Goal: Task Accomplishment & Management: Manage account settings

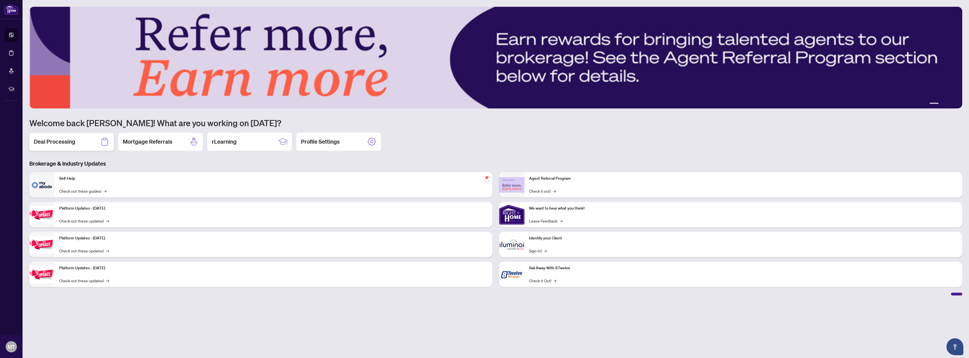
click at [108, 141] on icon at bounding box center [104, 141] width 9 height 9
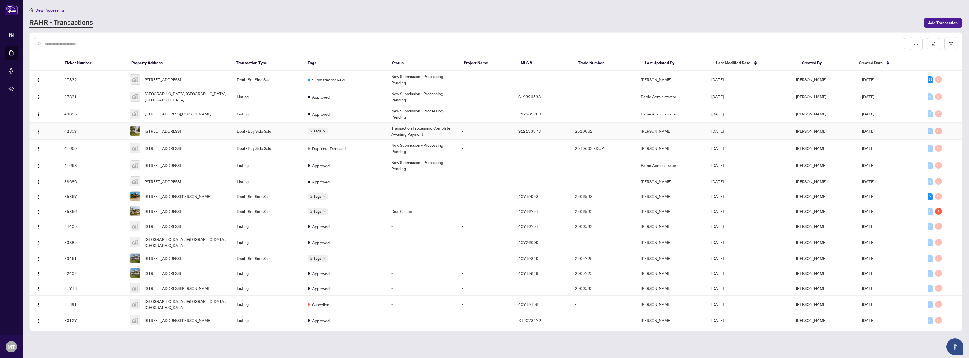
click at [259, 132] on td "Deal - Buy Side Sale" at bounding box center [267, 131] width 71 height 17
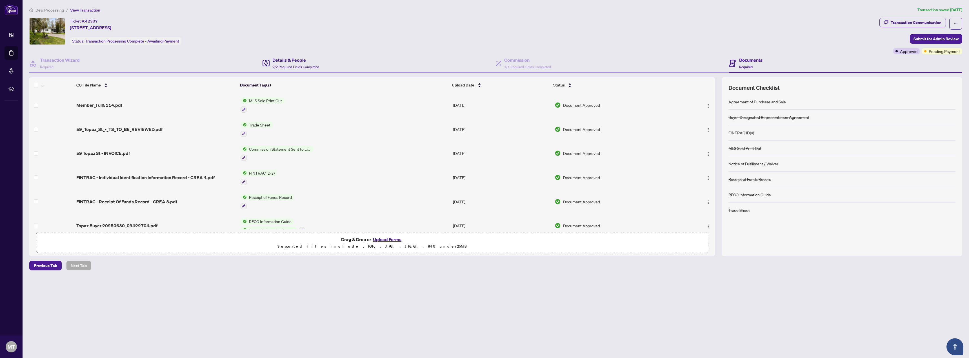
click at [302, 69] on span "2/2 Required Fields Completed" at bounding box center [295, 67] width 47 height 4
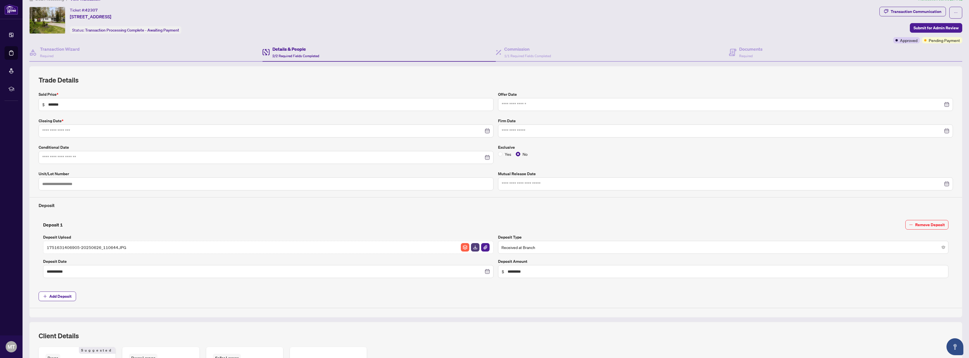
type input "**********"
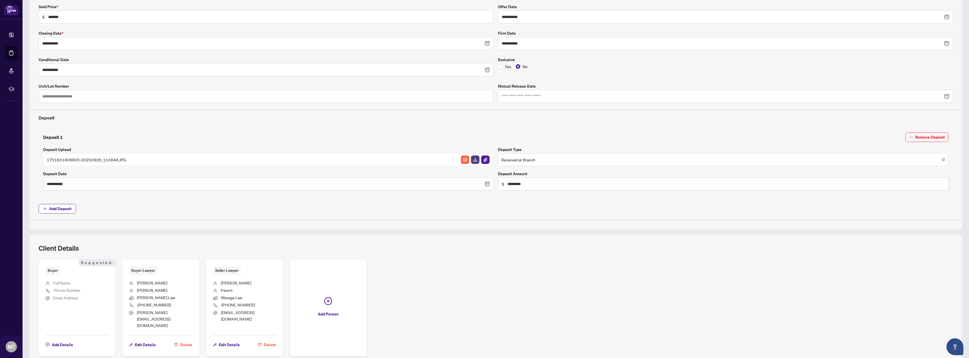
scroll to position [134, 0]
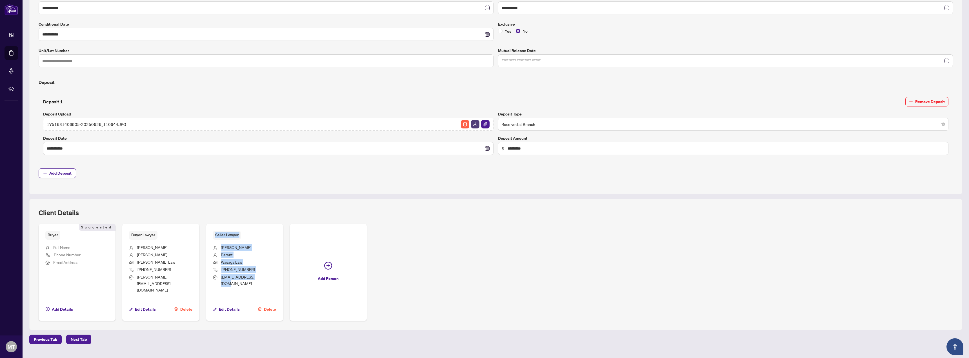
drag, startPoint x: 208, startPoint y: 232, endPoint x: 270, endPoint y: 277, distance: 77.2
click at [270, 277] on div "Seller Lawyer [PERSON_NAME] Parent Wasaga Law [PHONE_NUMBER] [EMAIL_ADDRESS][DO…" at bounding box center [244, 272] width 77 height 97
copy div "Seller Lawyer [PERSON_NAME] Parent Wasaga Law [PHONE_NUMBER] [EMAIL_ADDRESS][DO…"
drag, startPoint x: 494, startPoint y: 294, endPoint x: 465, endPoint y: 271, distance: 36.7
click at [494, 294] on div "Buyer Suggested Full Name Phone Number Email Address Add Details Suggested Buye…" at bounding box center [496, 272] width 914 height 97
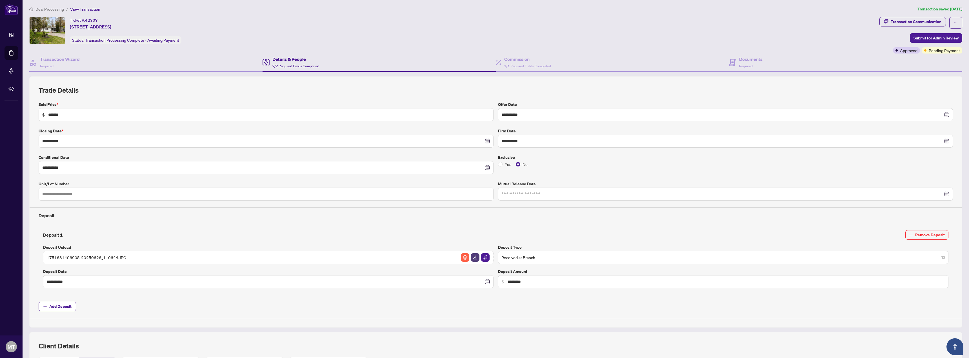
scroll to position [0, 0]
